Goal: Navigation & Orientation: Understand site structure

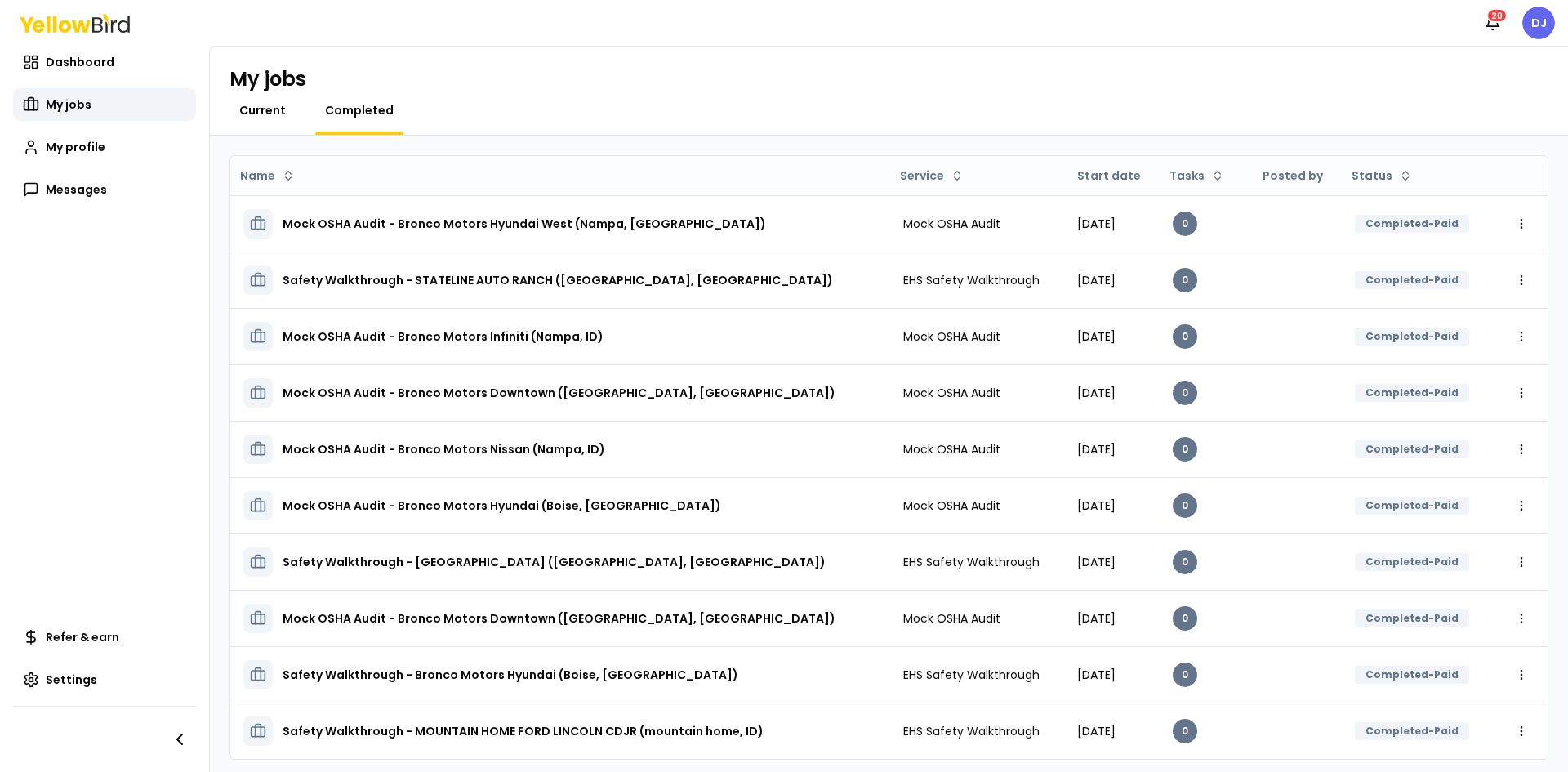
click at [267, 110] on span "Current" at bounding box center [262, 110] width 47 height 16
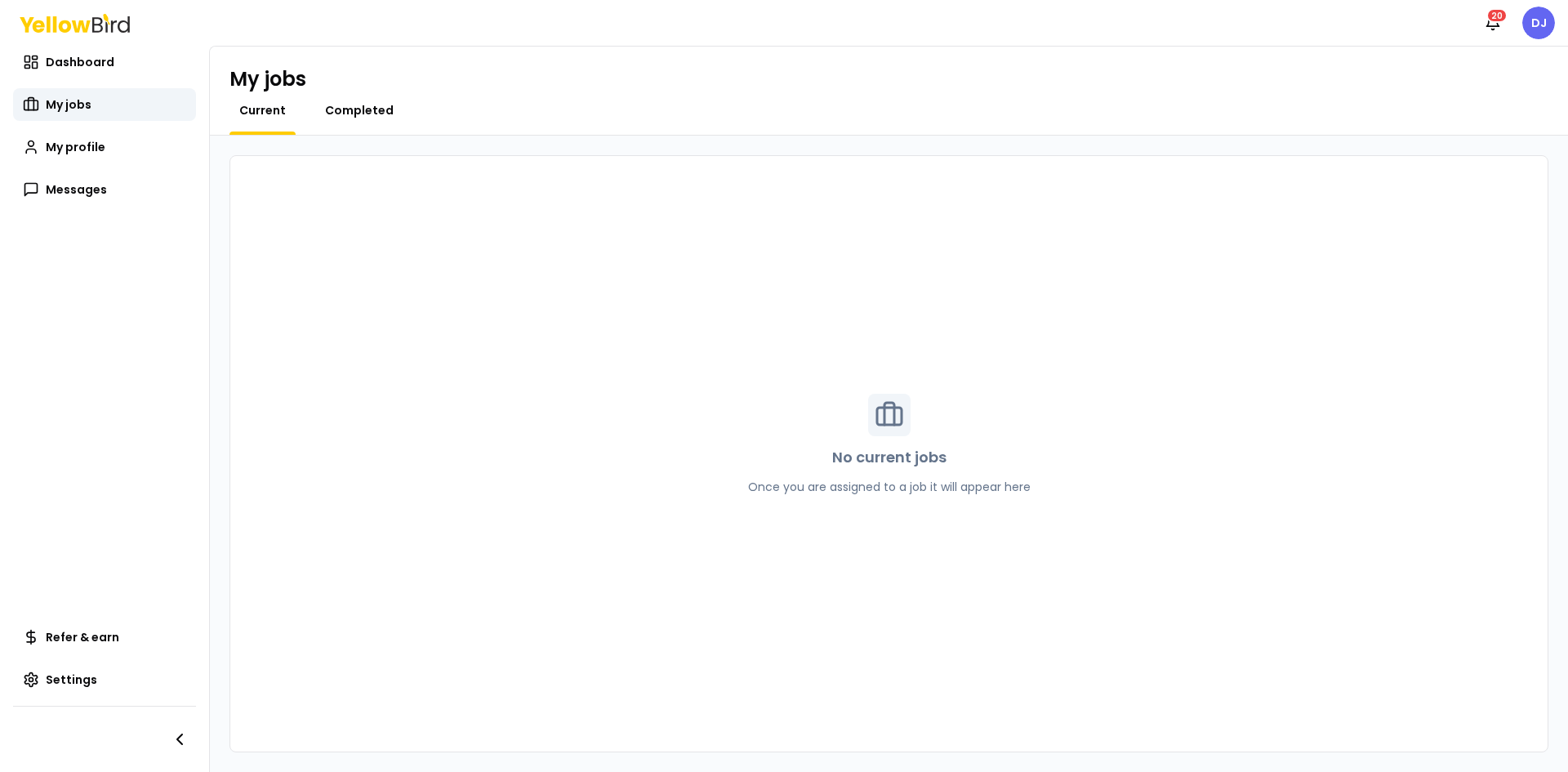
click at [337, 106] on span "Completed" at bounding box center [359, 110] width 69 height 16
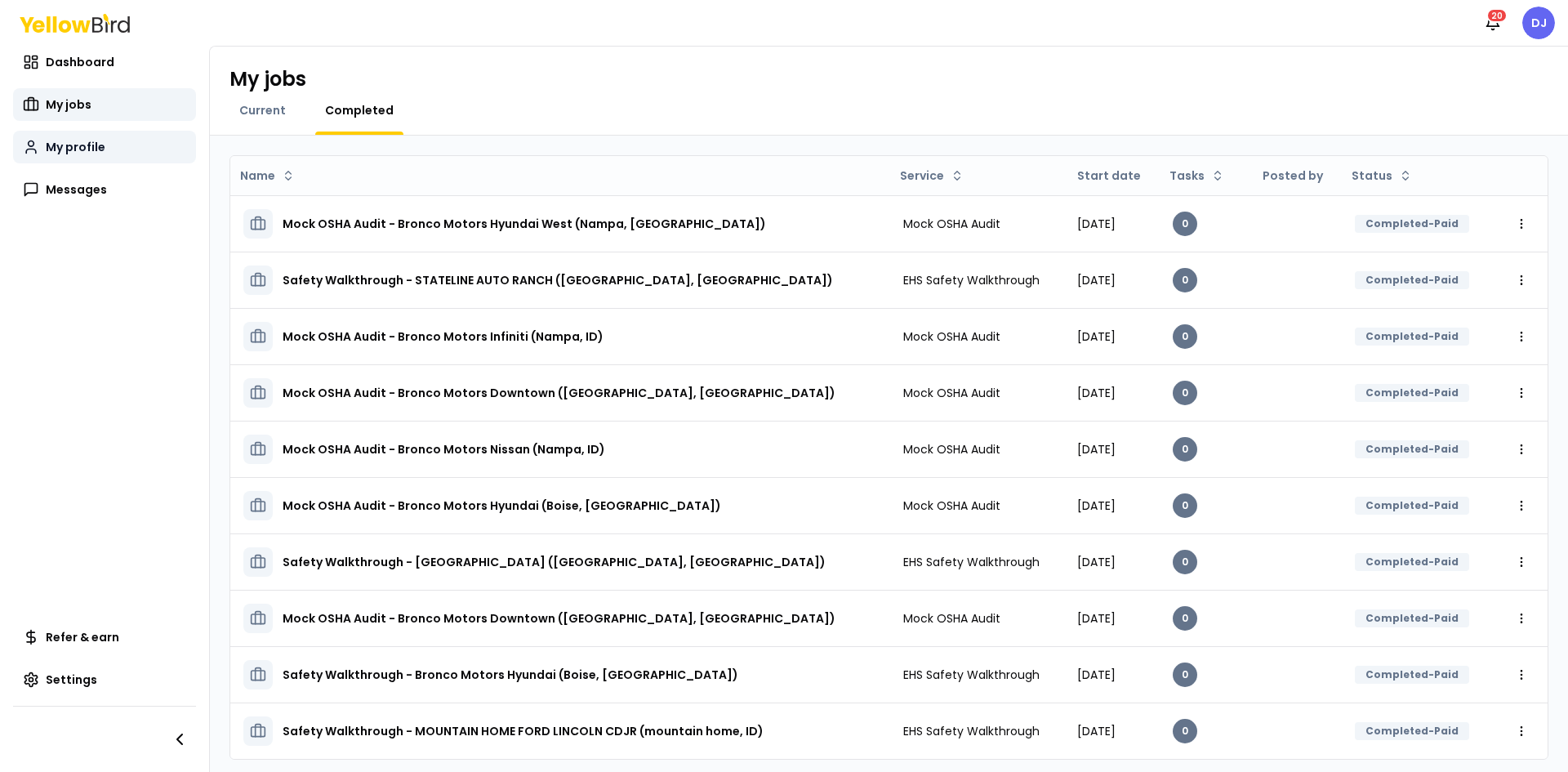
click at [68, 153] on span "My profile" at bounding box center [76, 147] width 60 height 16
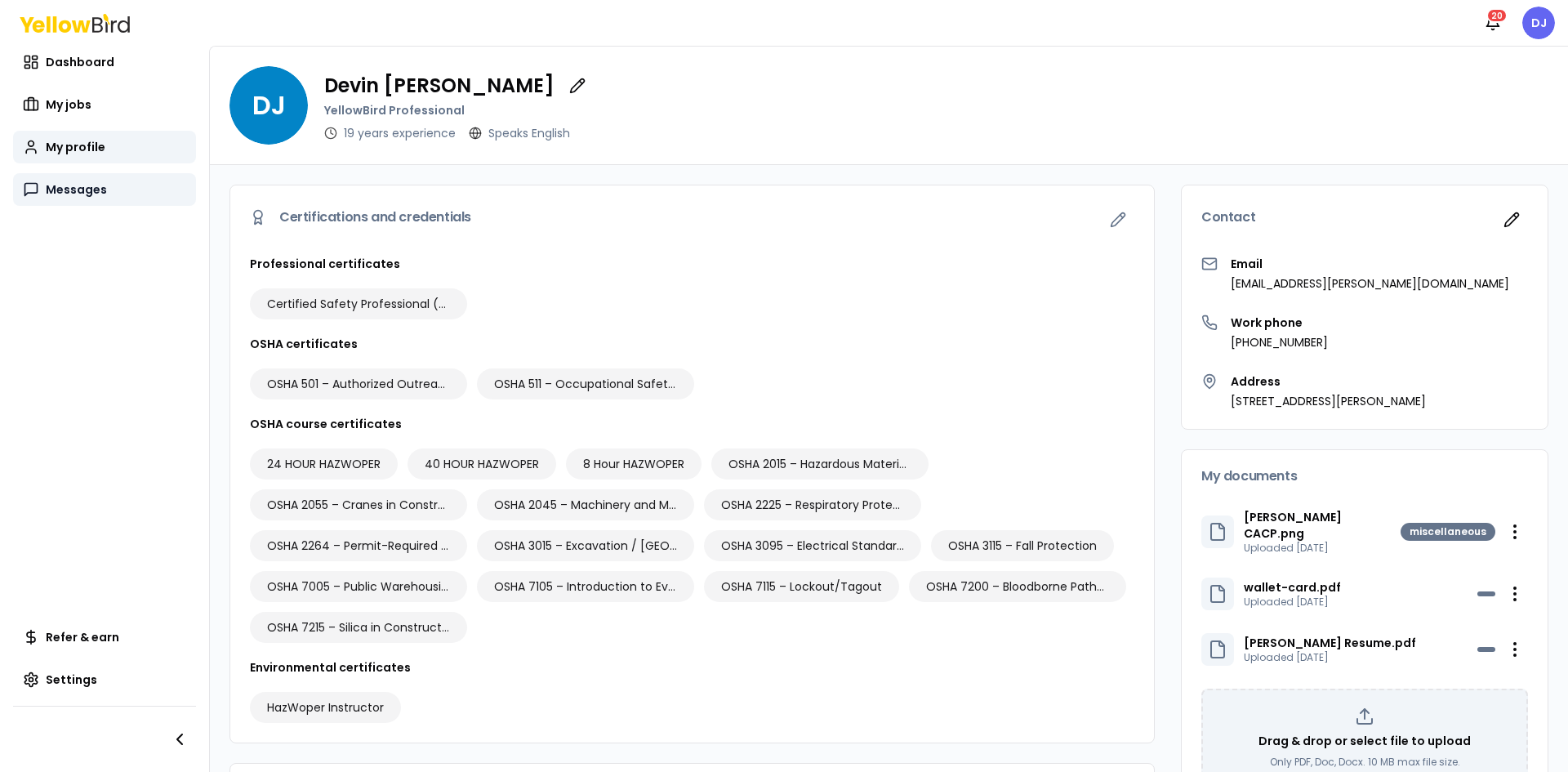
click at [73, 185] on span "Messages" at bounding box center [77, 189] width 62 height 16
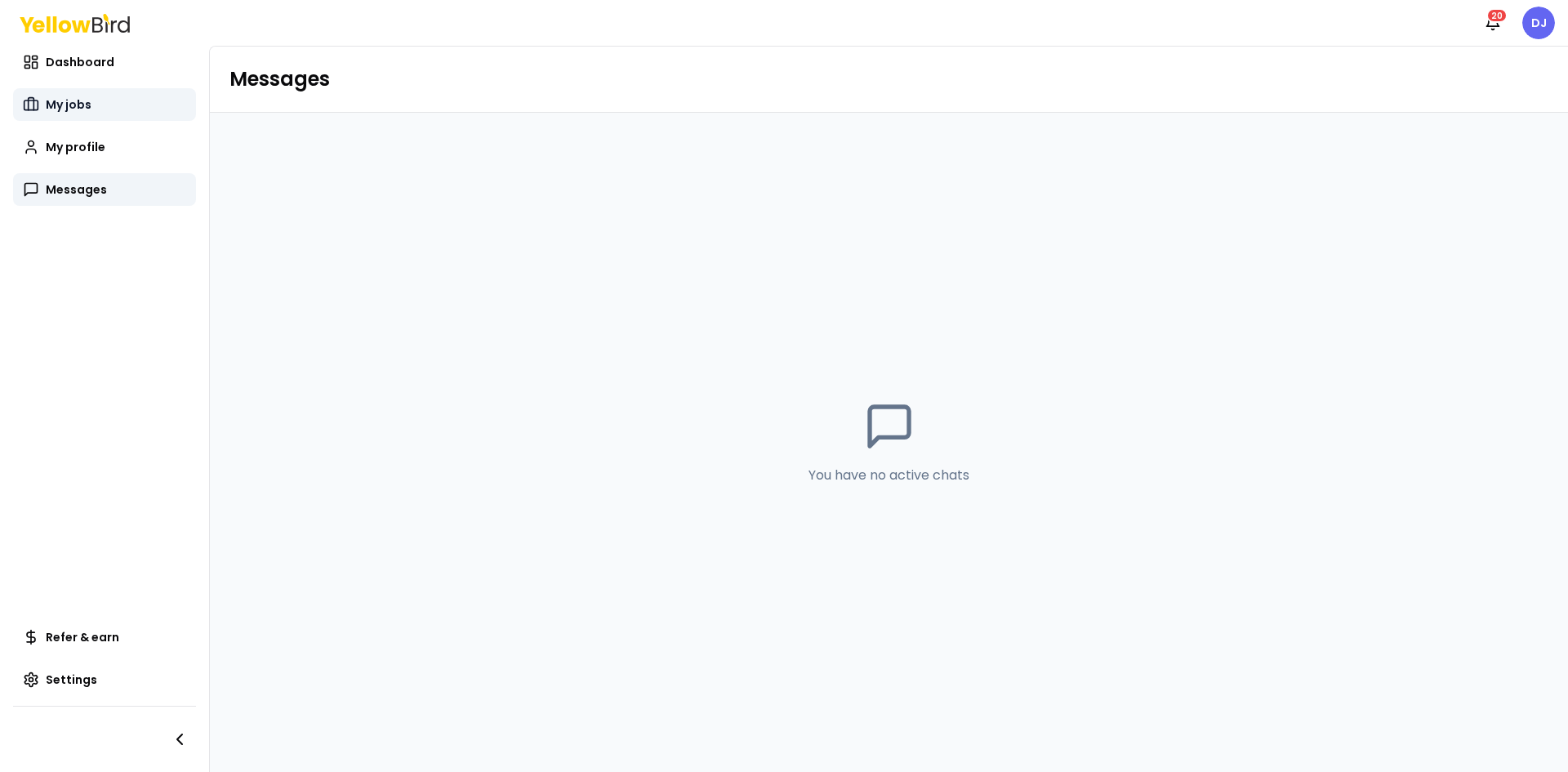
click at [85, 103] on span "My jobs" at bounding box center [69, 104] width 46 height 16
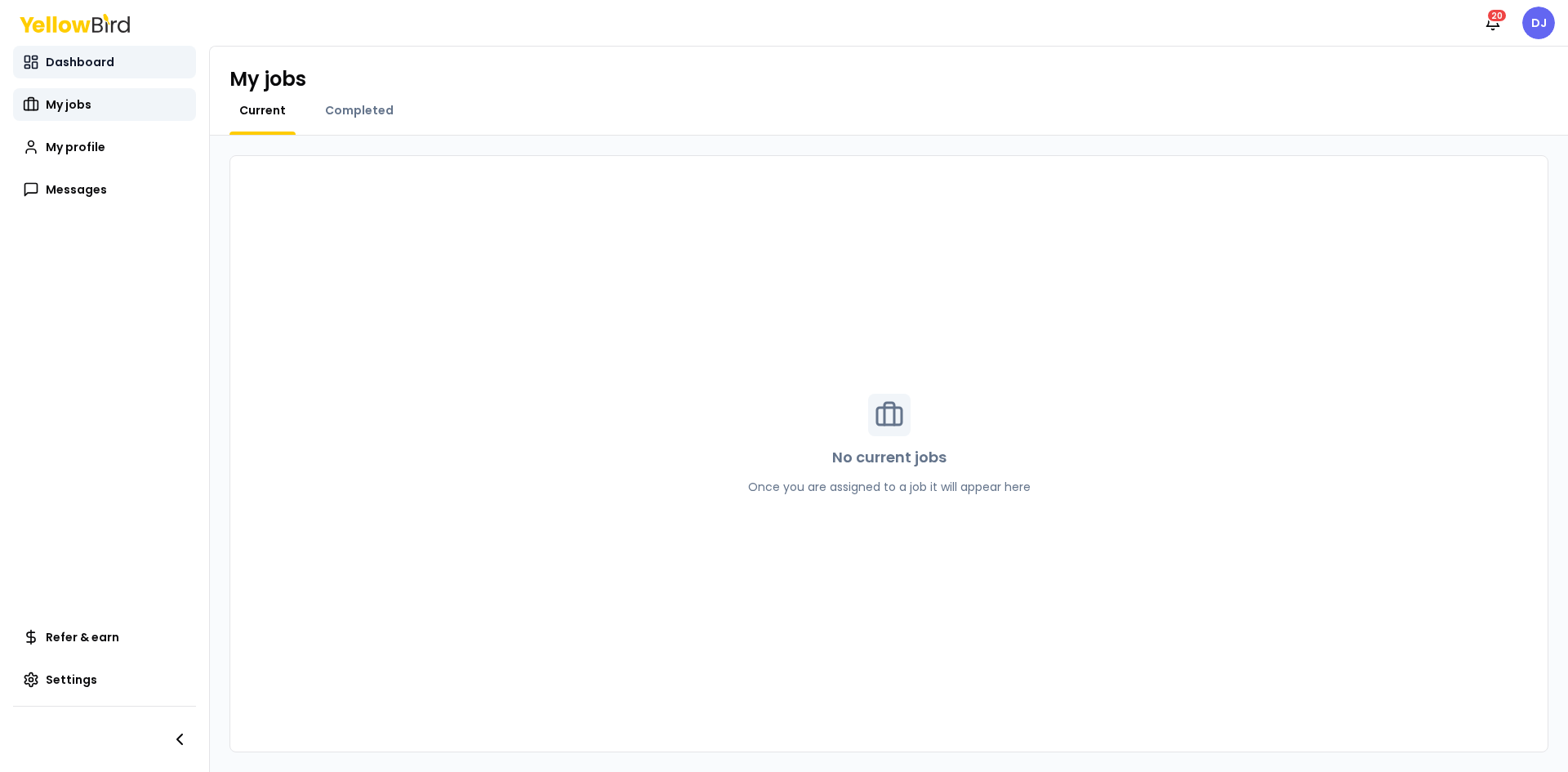
click at [109, 58] on span "Dashboard" at bounding box center [80, 62] width 69 height 16
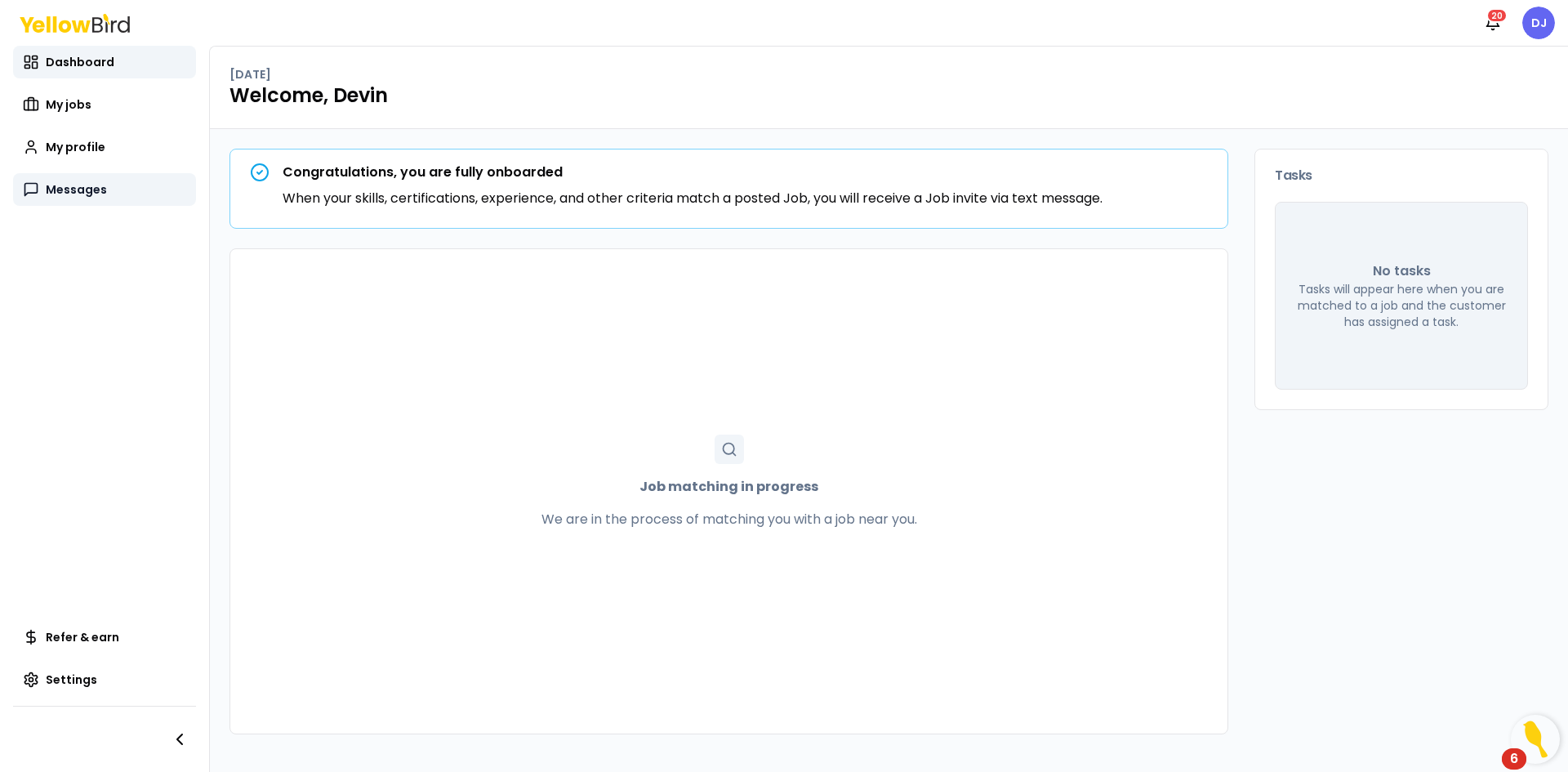
click at [84, 201] on link "Messages" at bounding box center [104, 189] width 183 height 33
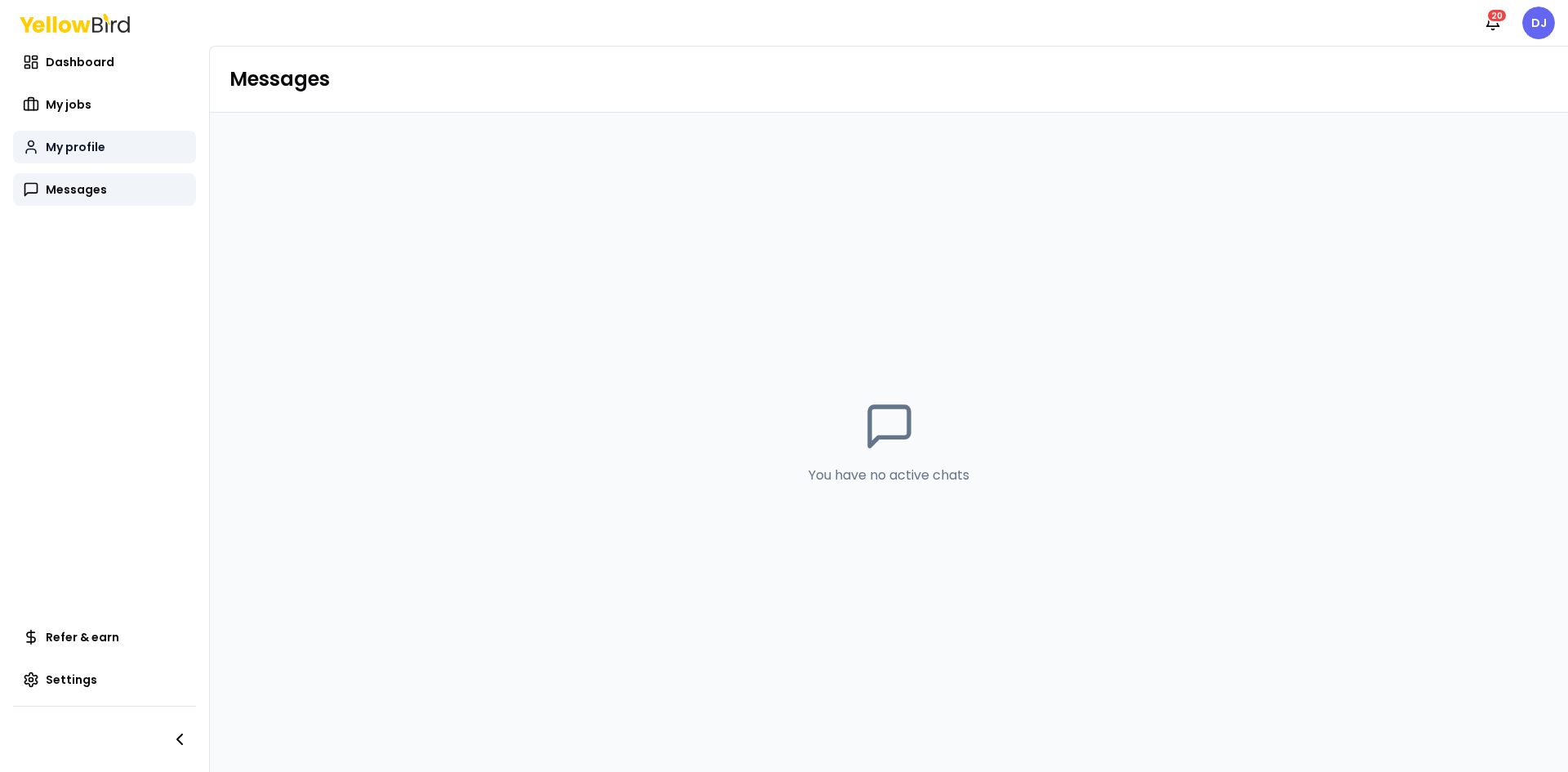
click at [94, 154] on span "My profile" at bounding box center [76, 147] width 60 height 16
